Goal: Task Accomplishment & Management: Manage account settings

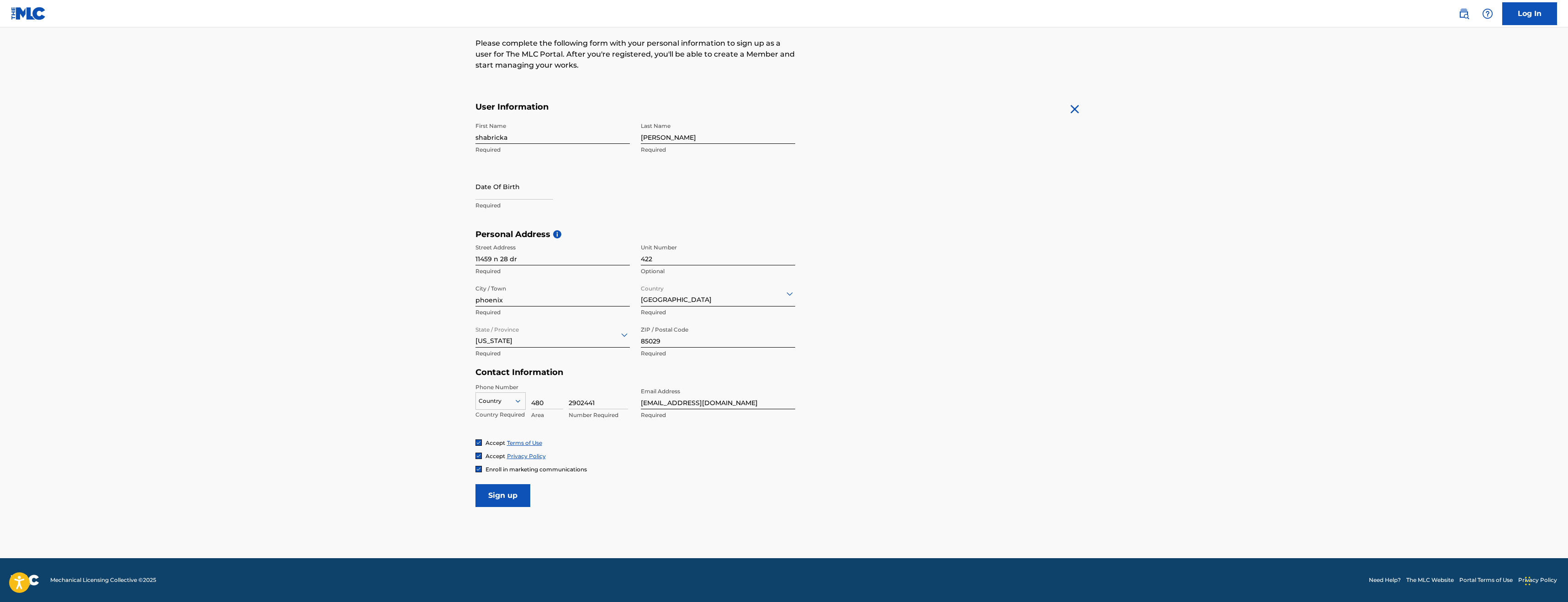
click at [519, 497] on input "Sign up" at bounding box center [503, 496] width 54 height 23
click at [487, 192] on input "text" at bounding box center [514, 186] width 77 height 26
select select "7"
select select "2025"
click at [516, 218] on select "January February March April May June July August September October November De…" at bounding box center [514, 216] width 53 height 11
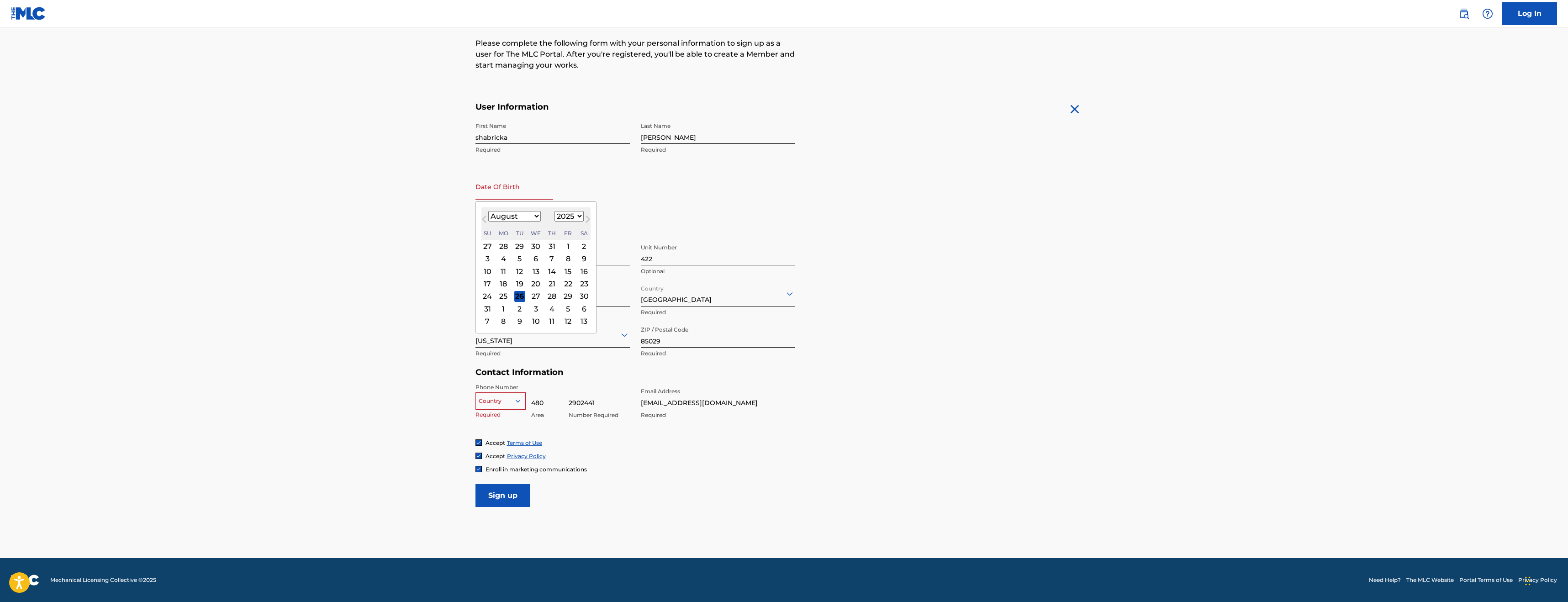
select select "2"
click at [488, 211] on select "January February March April May June July August September October November De…" at bounding box center [514, 216] width 53 height 11
drag, startPoint x: 571, startPoint y: 297, endPoint x: 582, endPoint y: 228, distance: 69.9
click at [571, 296] on div "28" at bounding box center [568, 296] width 11 height 11
click at [525, 196] on input "text" at bounding box center [514, 186] width 77 height 26
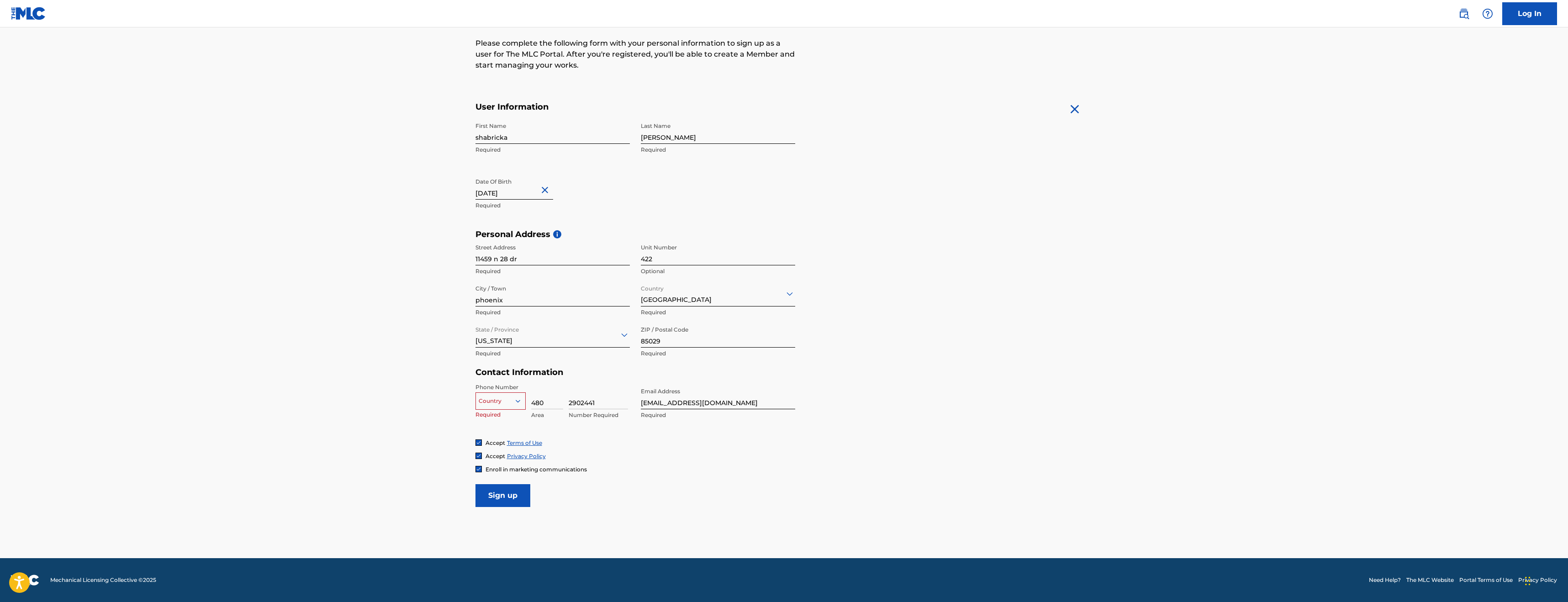
select select "2"
select select "2025"
type input "[DATE]"
select select "1997"
type input "[DATE]"
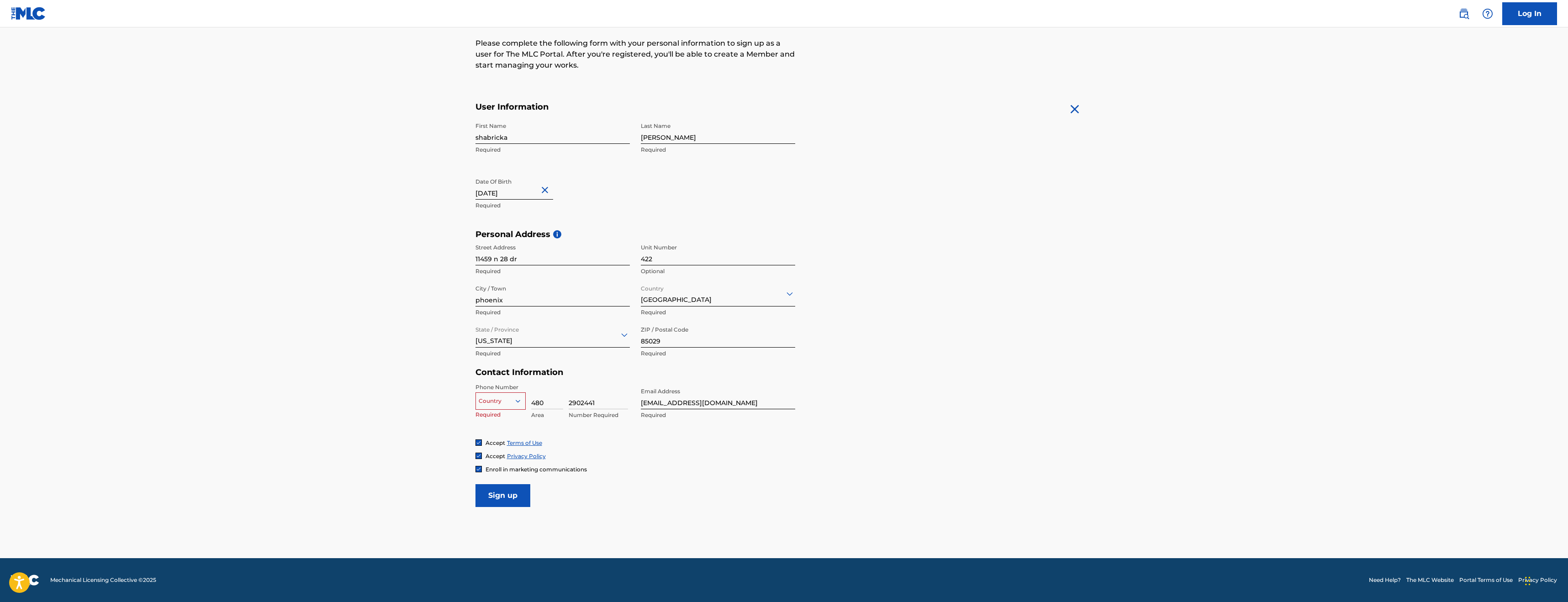
click at [886, 208] on form "User Information First Name shabricka Required Last Name [PERSON_NAME] Required…" at bounding box center [784, 304] width 617 height 405
click at [489, 395] on div at bounding box center [500, 400] width 49 height 10
click at [506, 418] on div "US, [GEOGRAPHIC_DATA] +1" at bounding box center [500, 424] width 49 height 36
click at [514, 491] on input "Sign up" at bounding box center [503, 496] width 54 height 23
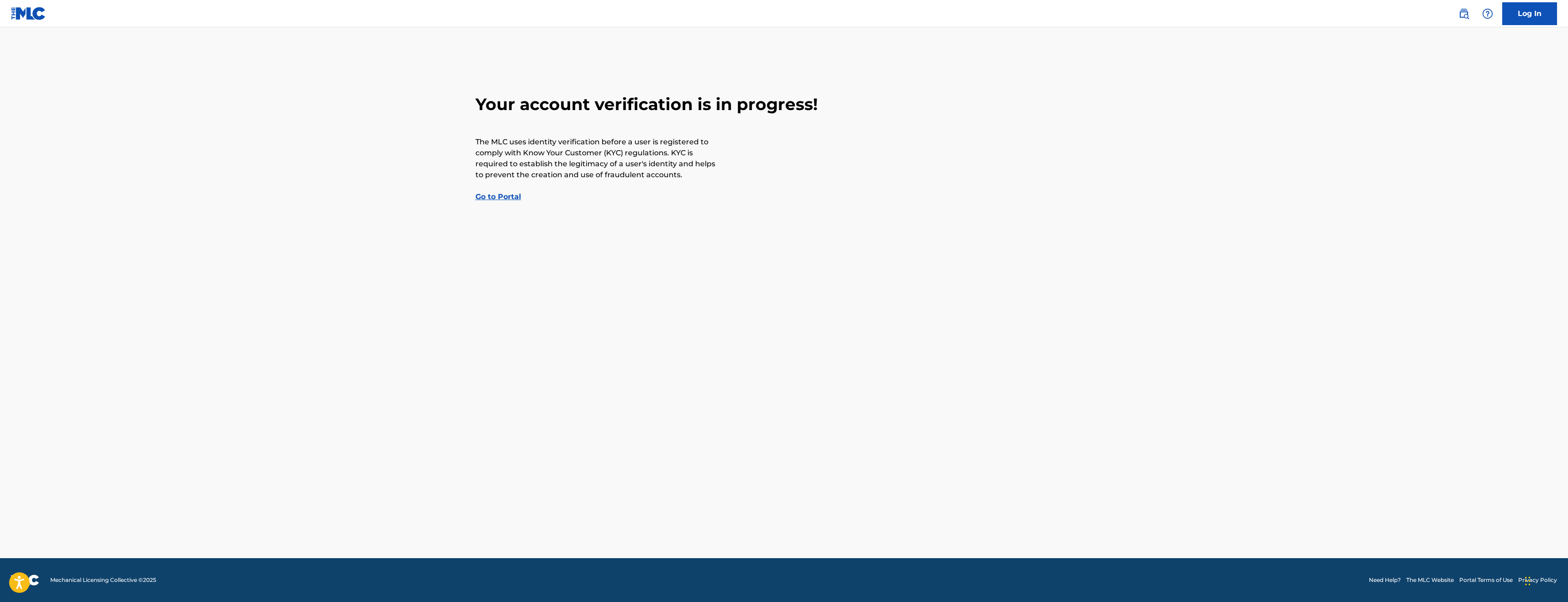
click at [498, 198] on link "Go to Portal" at bounding box center [498, 197] width 46 height 9
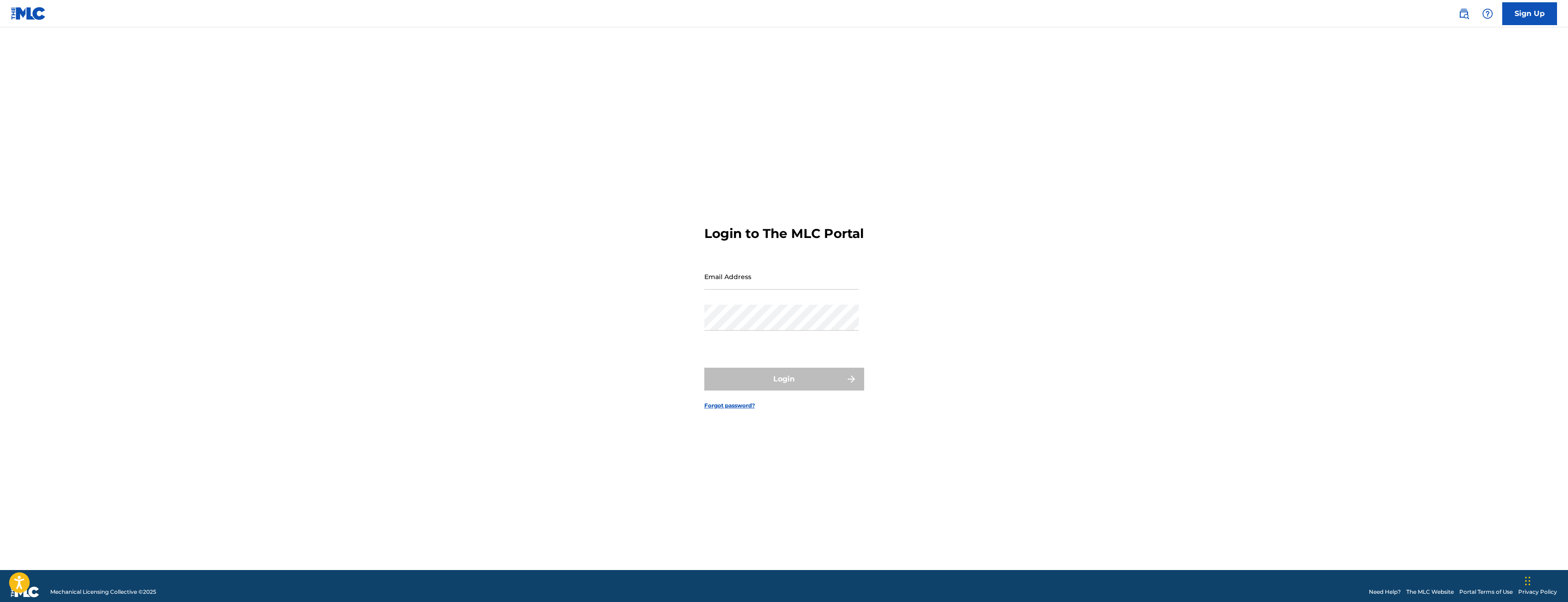
click at [780, 185] on form "Login to The MLC Portal Email Address Password Login Forgot password?" at bounding box center [784, 309] width 160 height 519
click at [782, 283] on input "Email Address" at bounding box center [781, 277] width 155 height 26
type input "[EMAIL_ADDRESS][DOMAIN_NAME]"
click at [733, 385] on button "Login" at bounding box center [784, 379] width 160 height 23
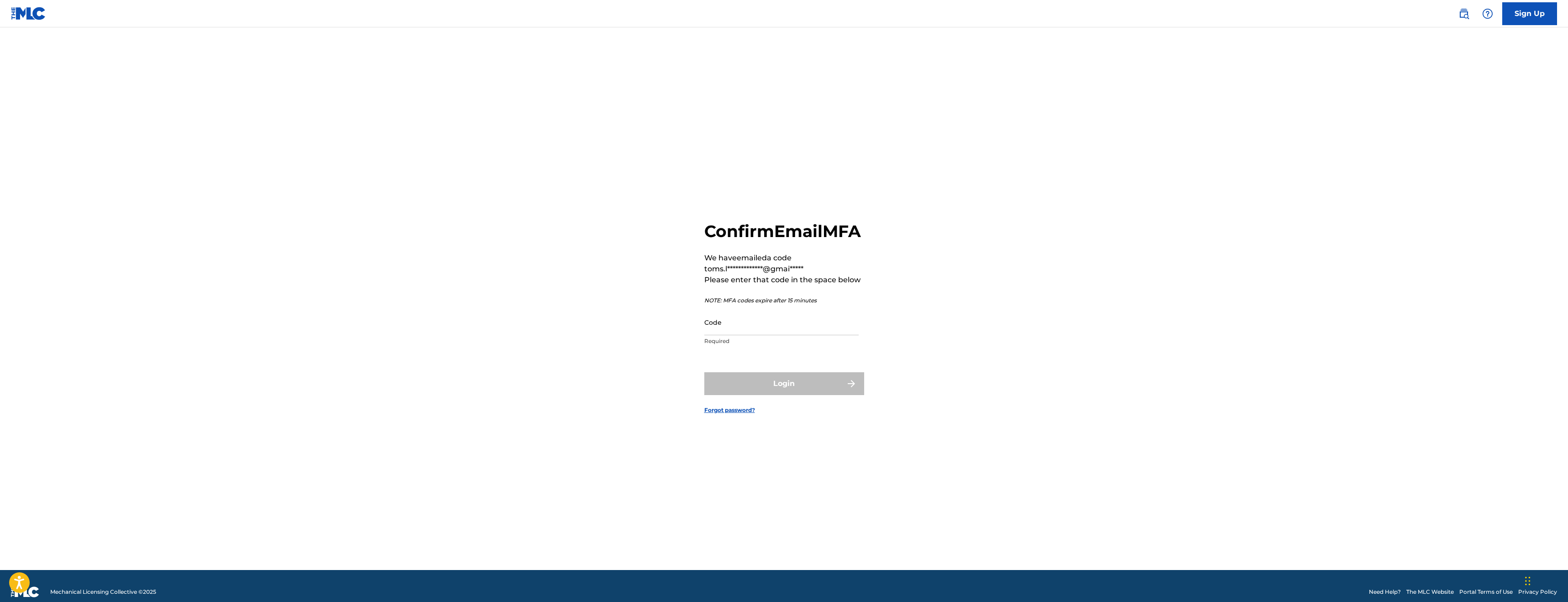
click at [788, 330] on input "Code" at bounding box center [781, 323] width 155 height 26
type input "009505"
click at [797, 393] on button "Login" at bounding box center [784, 383] width 160 height 23
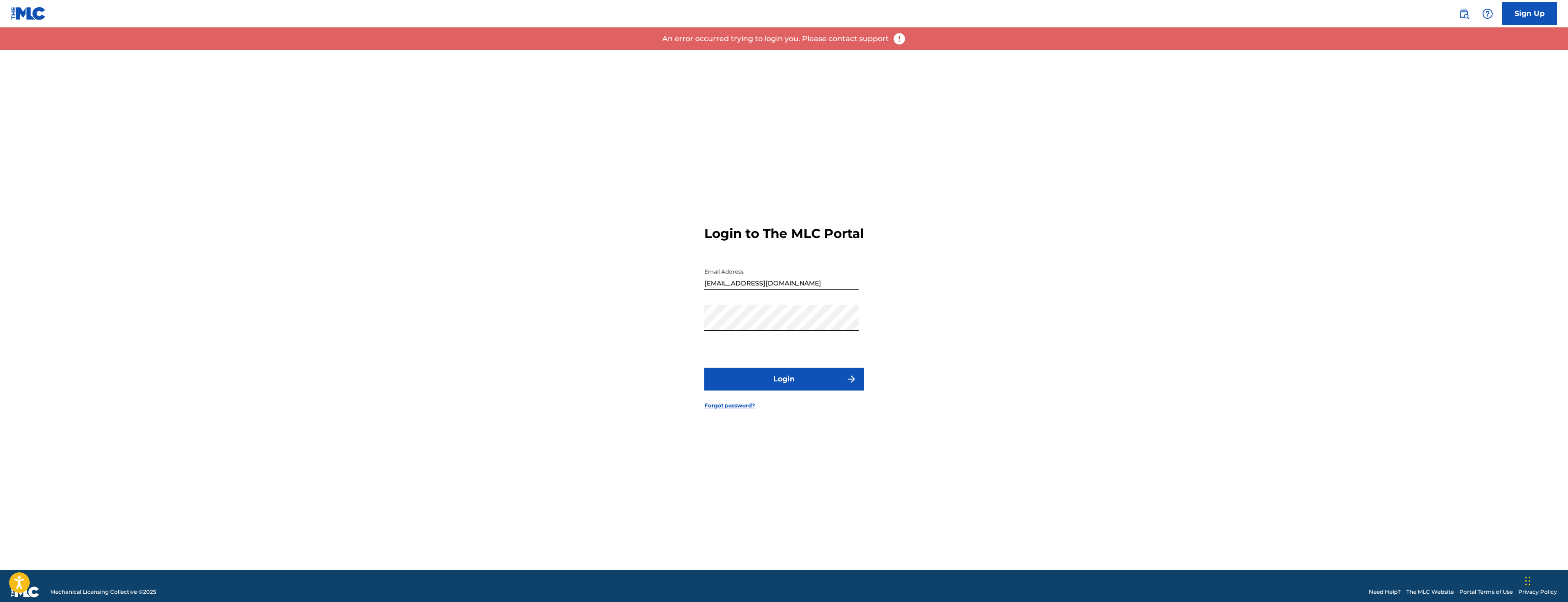
click at [791, 388] on button "Login" at bounding box center [784, 379] width 160 height 23
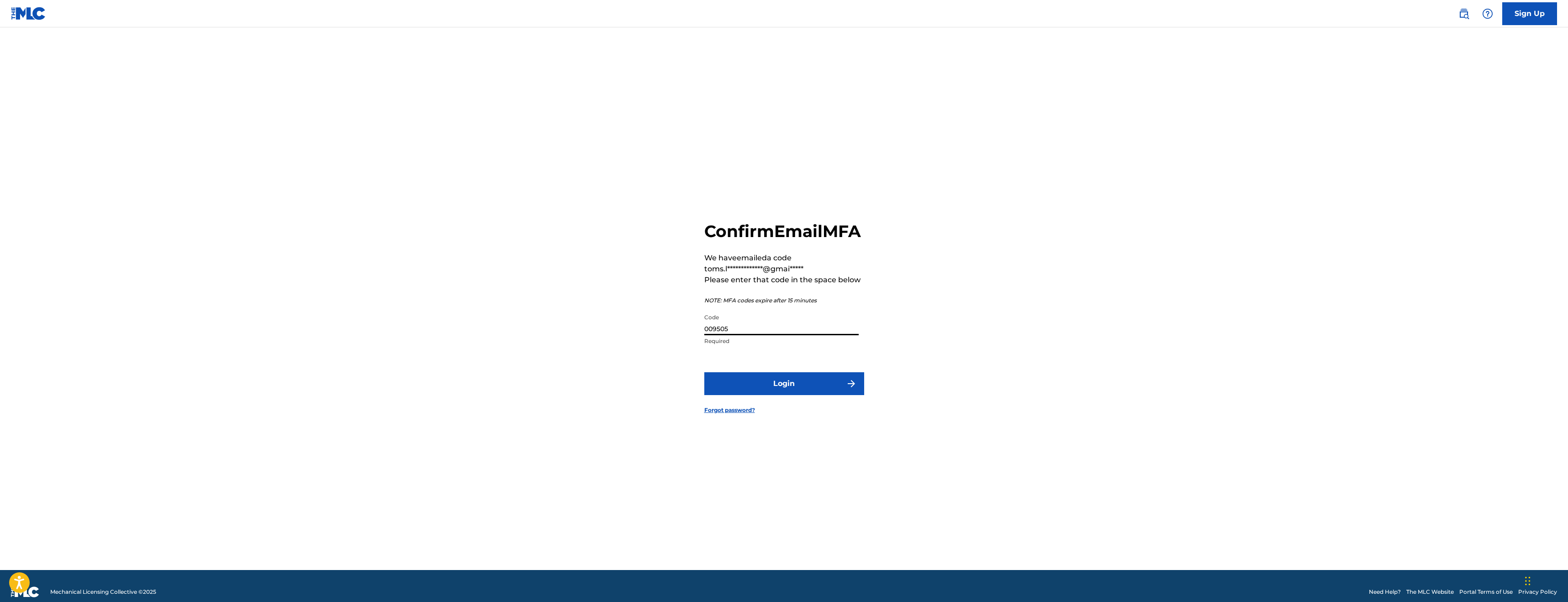
drag, startPoint x: 744, startPoint y: 339, endPoint x: 687, endPoint y: 340, distance: 57.0
click at [687, 340] on div "**********" at bounding box center [783, 309] width 639 height 519
type input "828566"
click at [858, 395] on button "Login" at bounding box center [784, 383] width 160 height 23
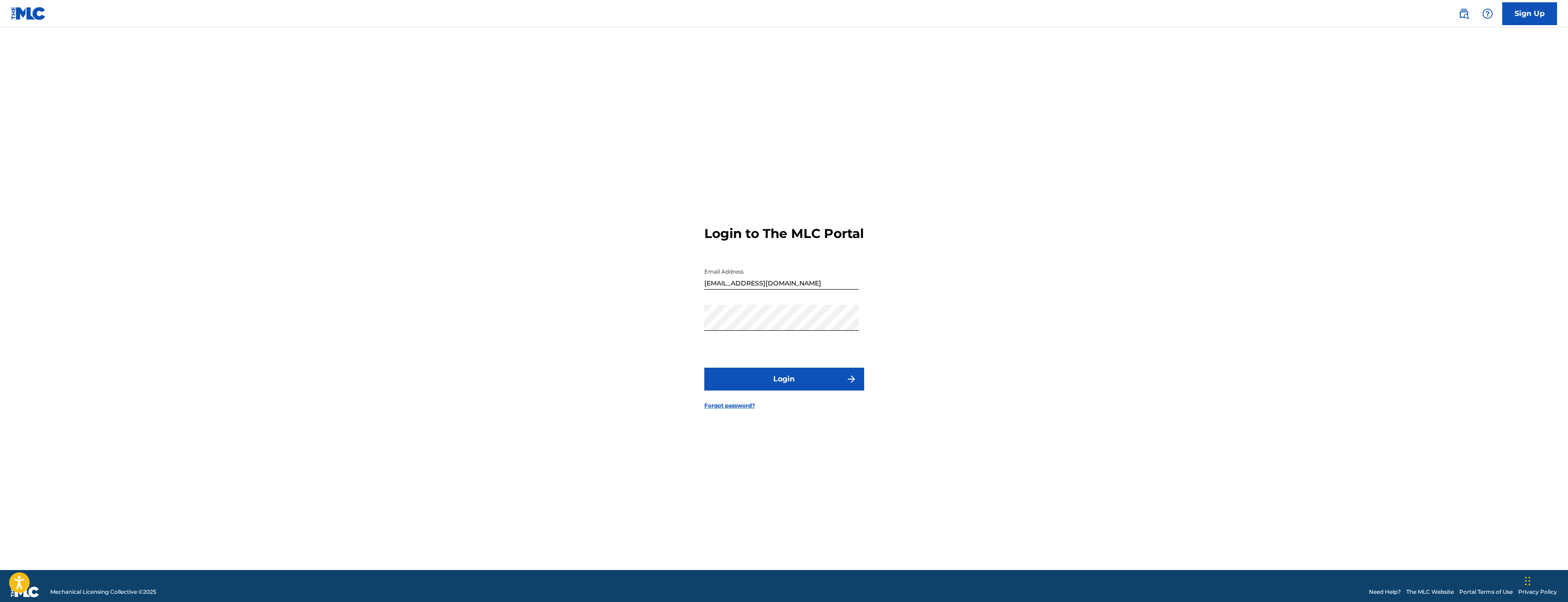
click at [808, 388] on button "Login" at bounding box center [784, 379] width 160 height 23
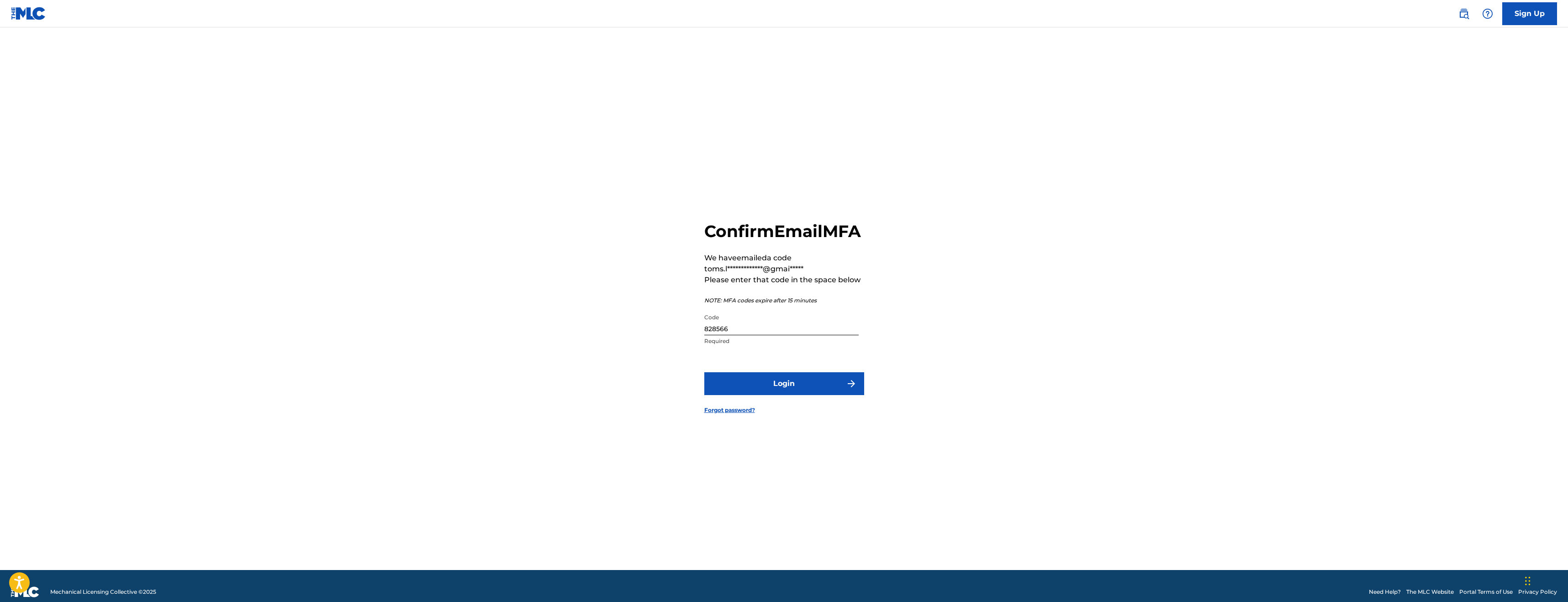
click at [787, 335] on input "828566" at bounding box center [781, 323] width 155 height 26
drag, startPoint x: 734, startPoint y: 339, endPoint x: 698, endPoint y: 339, distance: 36.0
click at [698, 339] on div "**********" at bounding box center [783, 309] width 639 height 519
type input "305908"
click at [788, 391] on button "Login" at bounding box center [784, 383] width 160 height 23
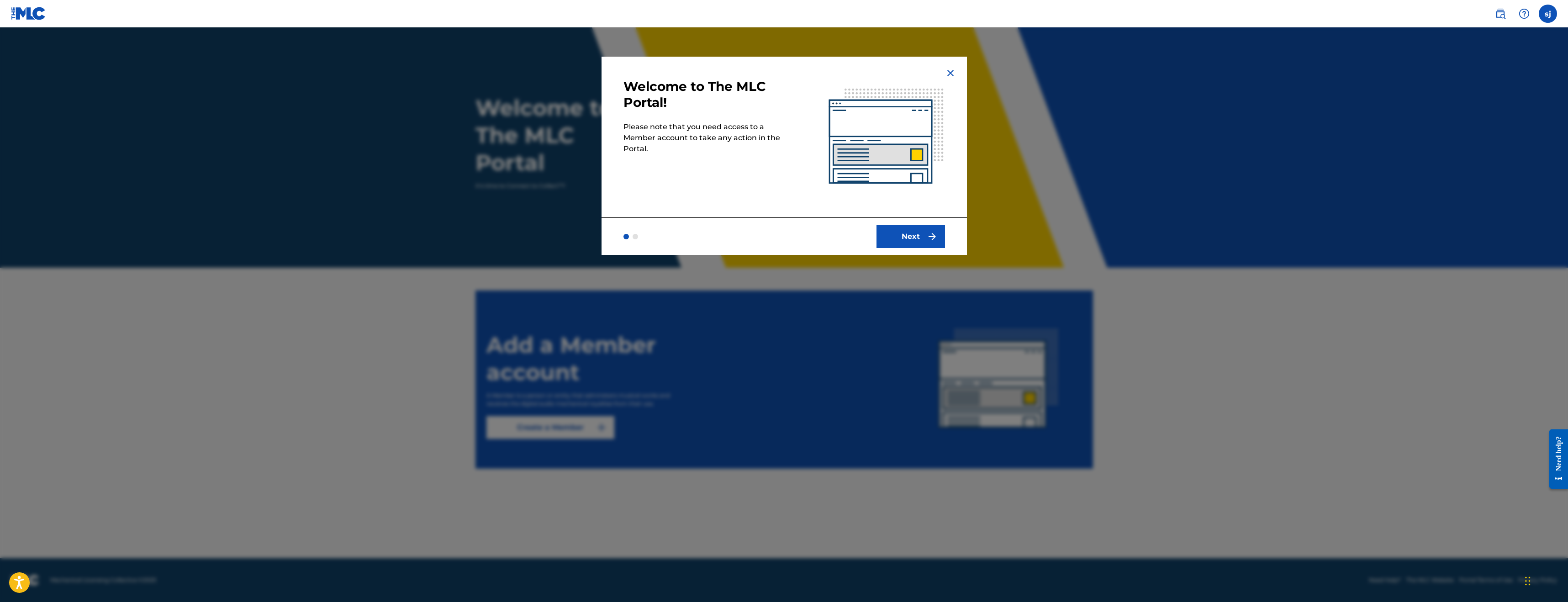
click at [919, 233] on button "Next" at bounding box center [911, 236] width 69 height 23
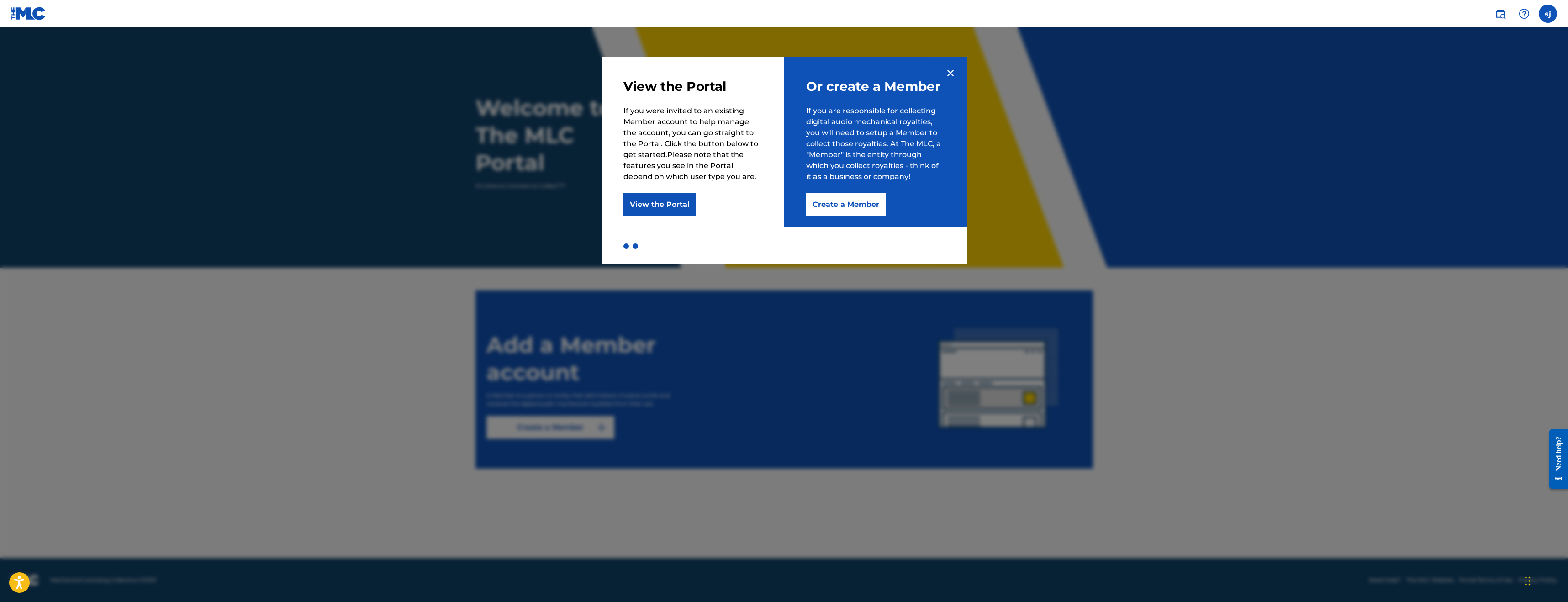
click at [950, 77] on img at bounding box center [950, 73] width 11 height 11
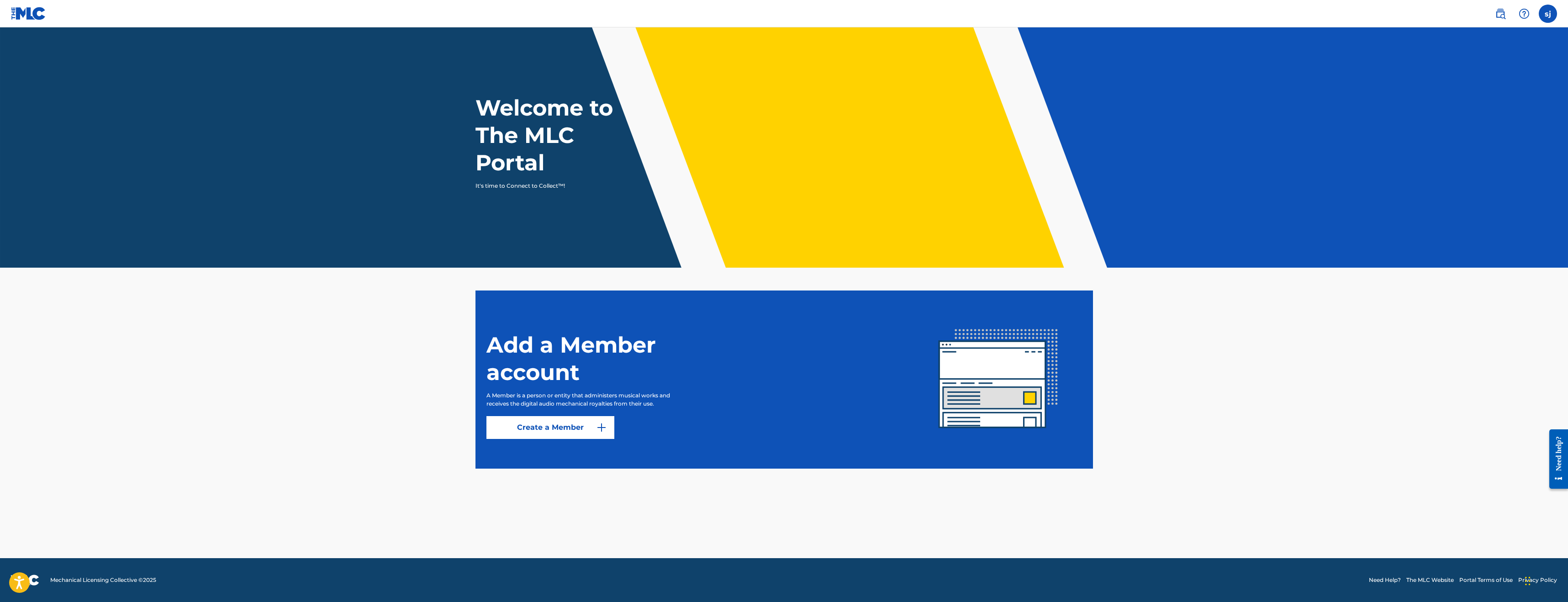
click at [1539, 16] on label at bounding box center [1547, 13] width 18 height 18
click at [1548, 14] on input "sj [PERSON_NAME] [EMAIL_ADDRESS][DOMAIN_NAME] Notification Preferences Profile …" at bounding box center [1548, 14] width 0 height 0
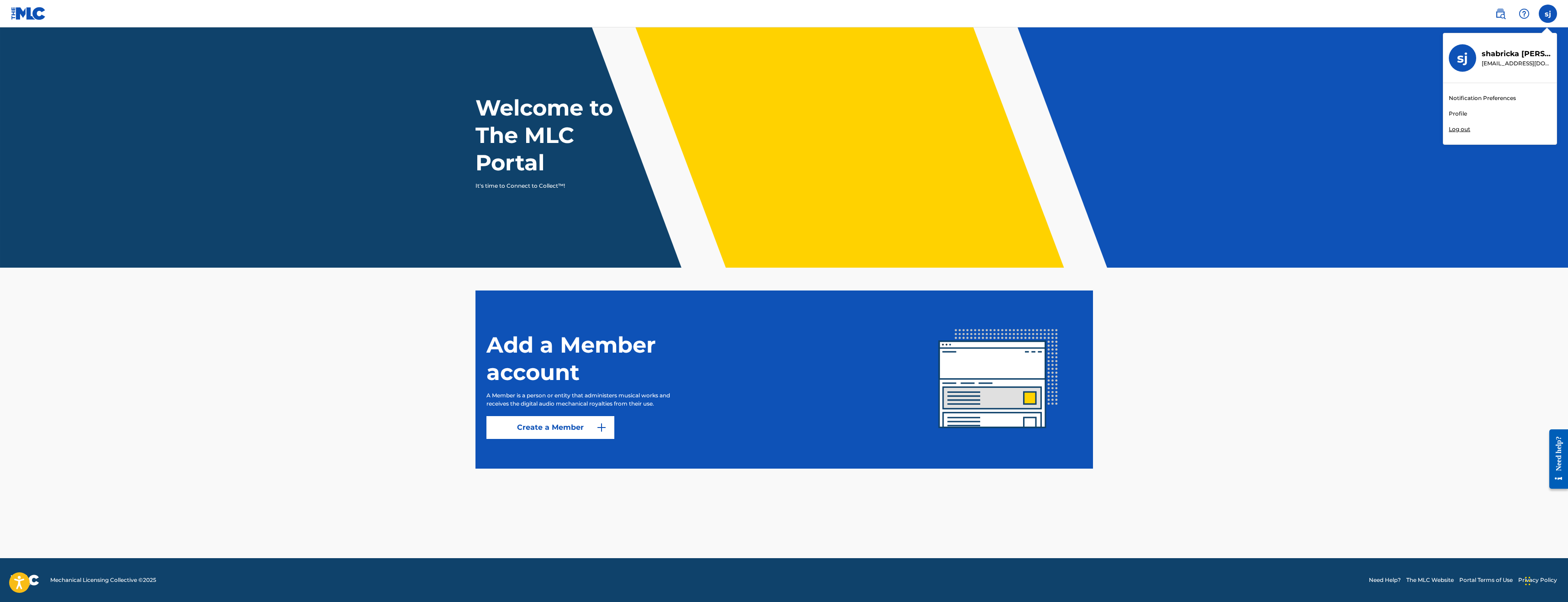
click at [1466, 130] on p "Log out" at bounding box center [1459, 128] width 21 height 8
click at [1548, 14] on input "sj [PERSON_NAME] [EMAIL_ADDRESS][DOMAIN_NAME] Notification Preferences Profile …" at bounding box center [1548, 14] width 0 height 0
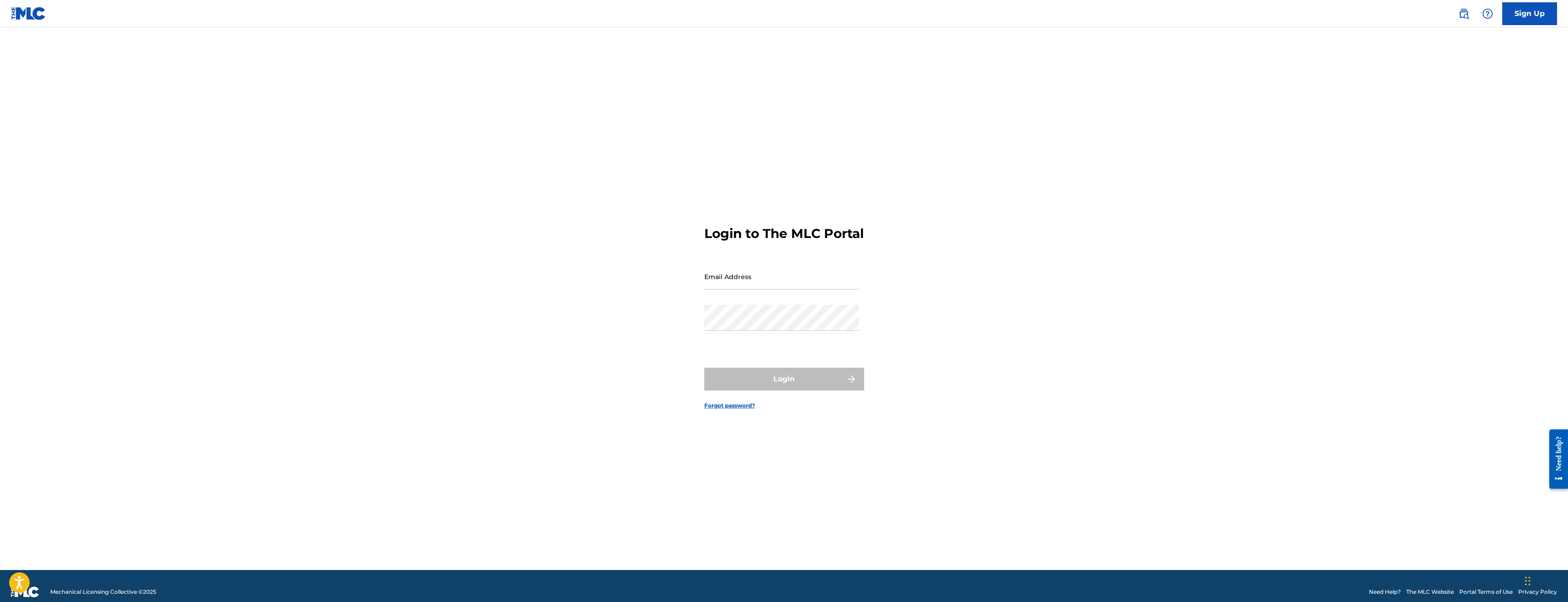
scroll to position [12, 0]
